Goal: Transaction & Acquisition: Purchase product/service

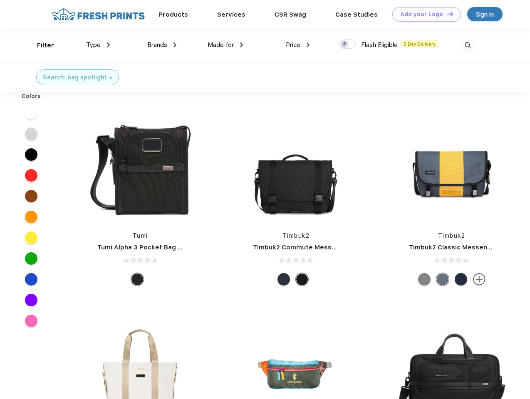
scroll to position [0, 0]
click at [424, 14] on link "Add your Logo Design Tool" at bounding box center [426, 14] width 69 height 15
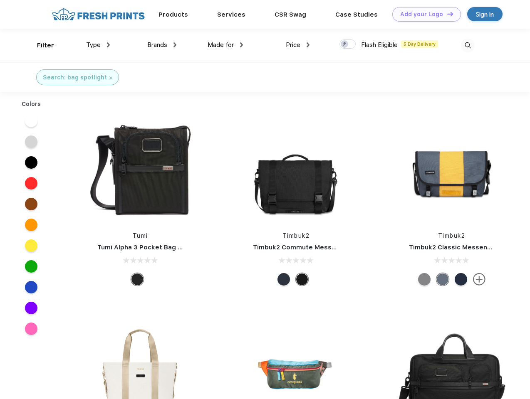
click at [0, 0] on div "Design Tool" at bounding box center [0, 0] width 0 height 0
click at [446, 14] on link "Add your Logo Design Tool" at bounding box center [426, 14] width 69 height 15
click at [40, 45] on div "Filter" at bounding box center [45, 46] width 17 height 10
click at [98, 45] on span "Type" at bounding box center [93, 44] width 15 height 7
click at [162, 45] on span "Brands" at bounding box center [157, 44] width 20 height 7
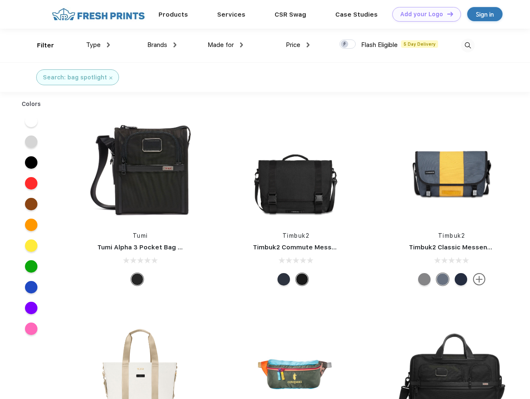
click at [225, 45] on span "Made for" at bounding box center [221, 44] width 26 height 7
click at [298, 45] on span "Price" at bounding box center [293, 44] width 15 height 7
click at [348, 45] on div at bounding box center [347, 44] width 16 height 9
click at [345, 45] on input "checkbox" at bounding box center [341, 41] width 5 height 5
click at [468, 45] on img at bounding box center [468, 46] width 14 height 14
